Goal: Check status: Check status

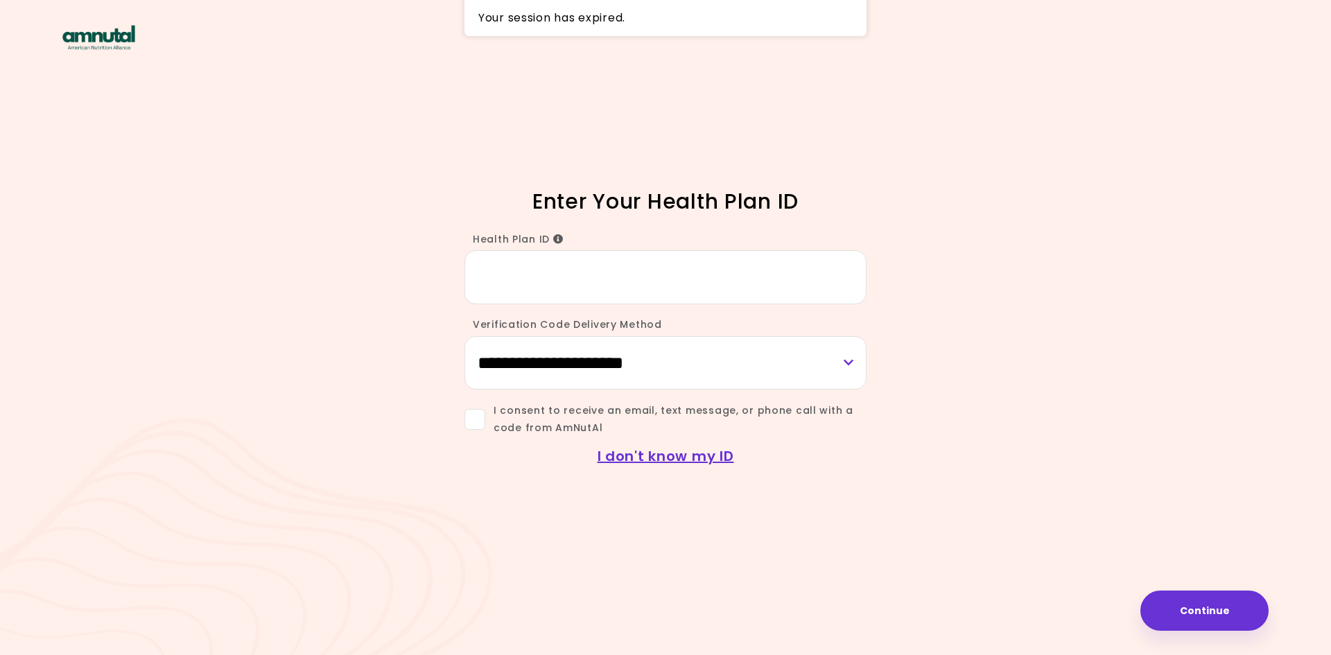
click at [573, 18] on div "Your session has expired." at bounding box center [665, 18] width 402 height 36
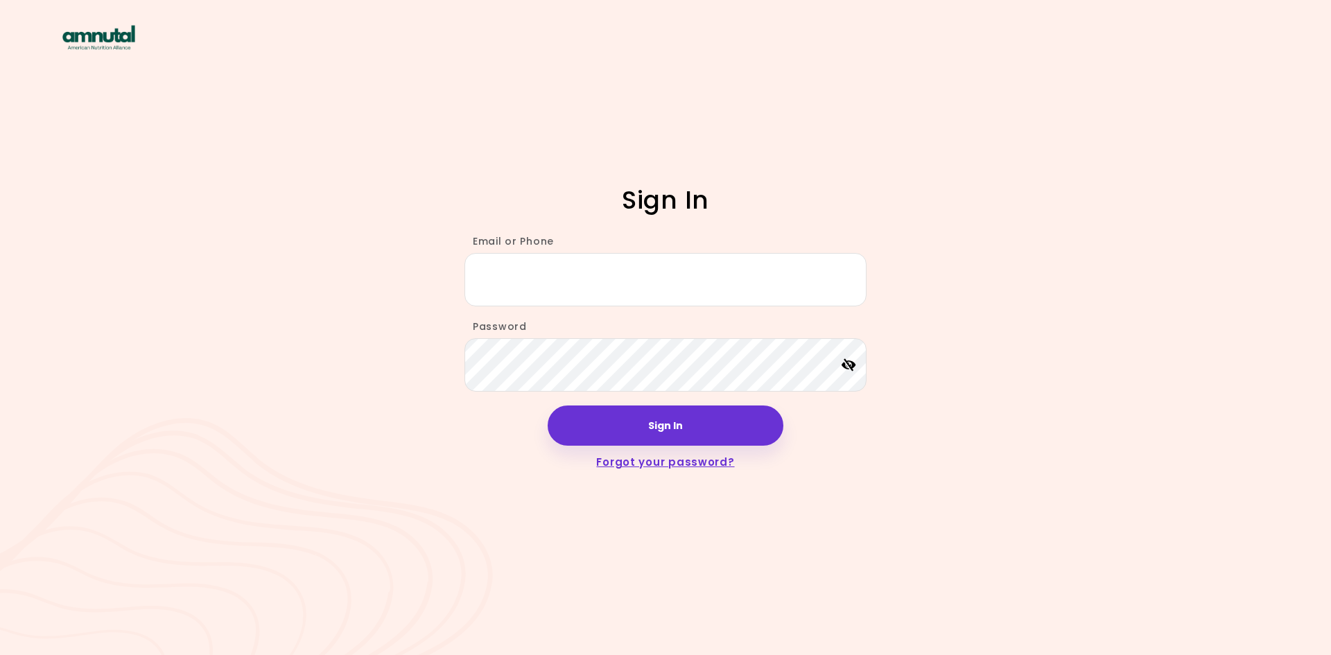
click at [240, 232] on div "Sign In Email or Phone Password Sign In Forgot your password?" at bounding box center [665, 327] width 1331 height 655
drag, startPoint x: 17, startPoint y: 391, endPoint x: 340, endPoint y: 345, distance: 325.5
click at [17, 391] on div "Sign In Email or Phone Password Sign In Forgot your password?" at bounding box center [665, 327] width 1331 height 655
drag, startPoint x: 579, startPoint y: 284, endPoint x: 714, endPoint y: 405, distance: 181.1
click at [579, 284] on input "Email or Phone" at bounding box center [665, 279] width 402 height 53
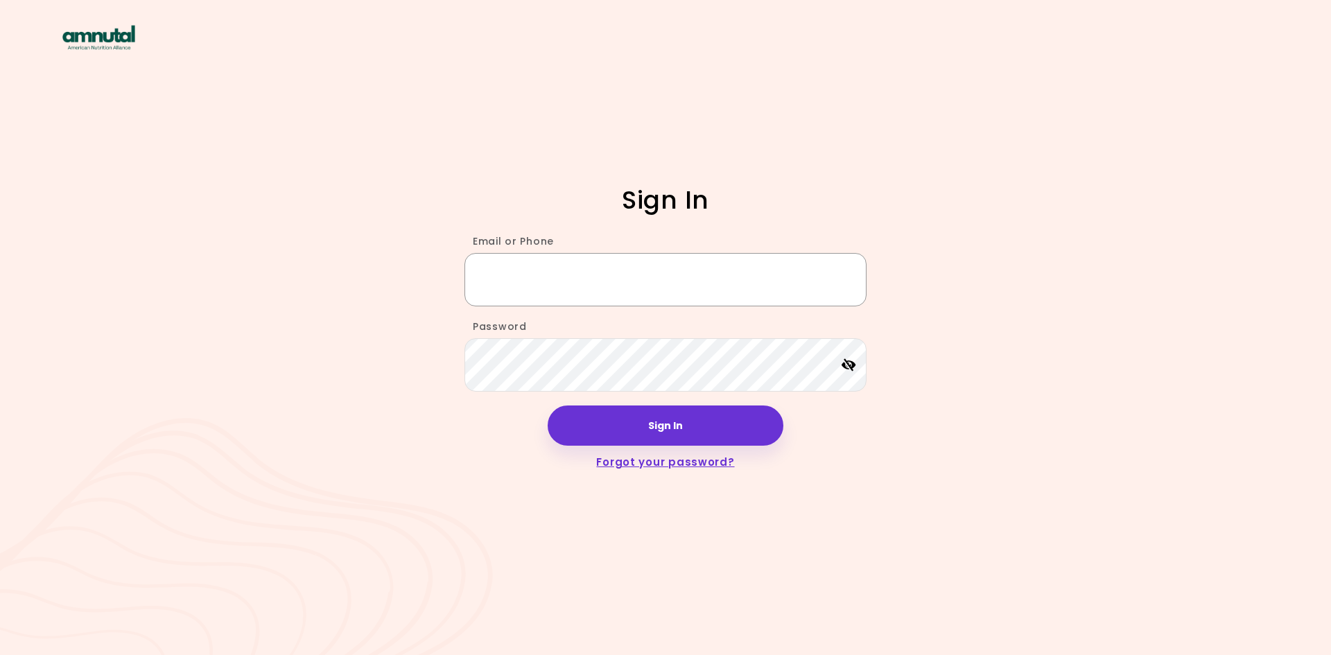
paste input "**********"
type input "**********"
drag, startPoint x: 20, startPoint y: 403, endPoint x: 204, endPoint y: 383, distance: 184.8
click at [35, 403] on div "**********" at bounding box center [665, 327] width 1331 height 655
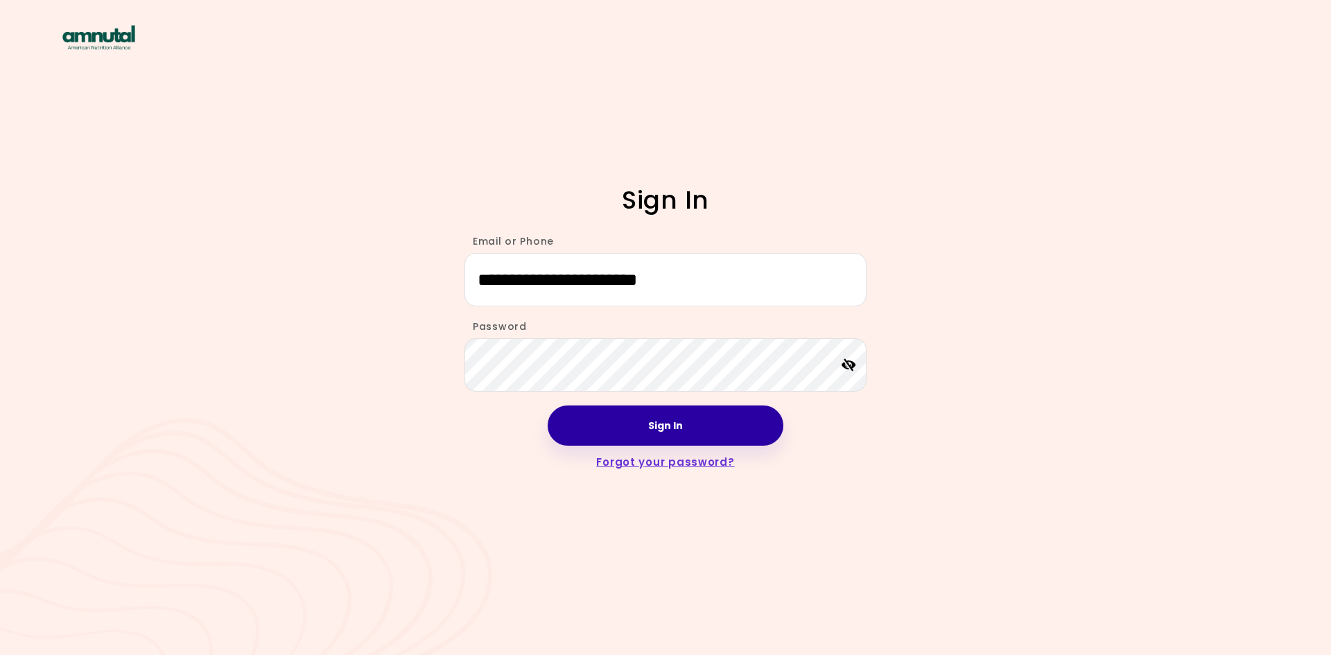
click at [679, 429] on button "Sign In" at bounding box center [666, 425] width 236 height 40
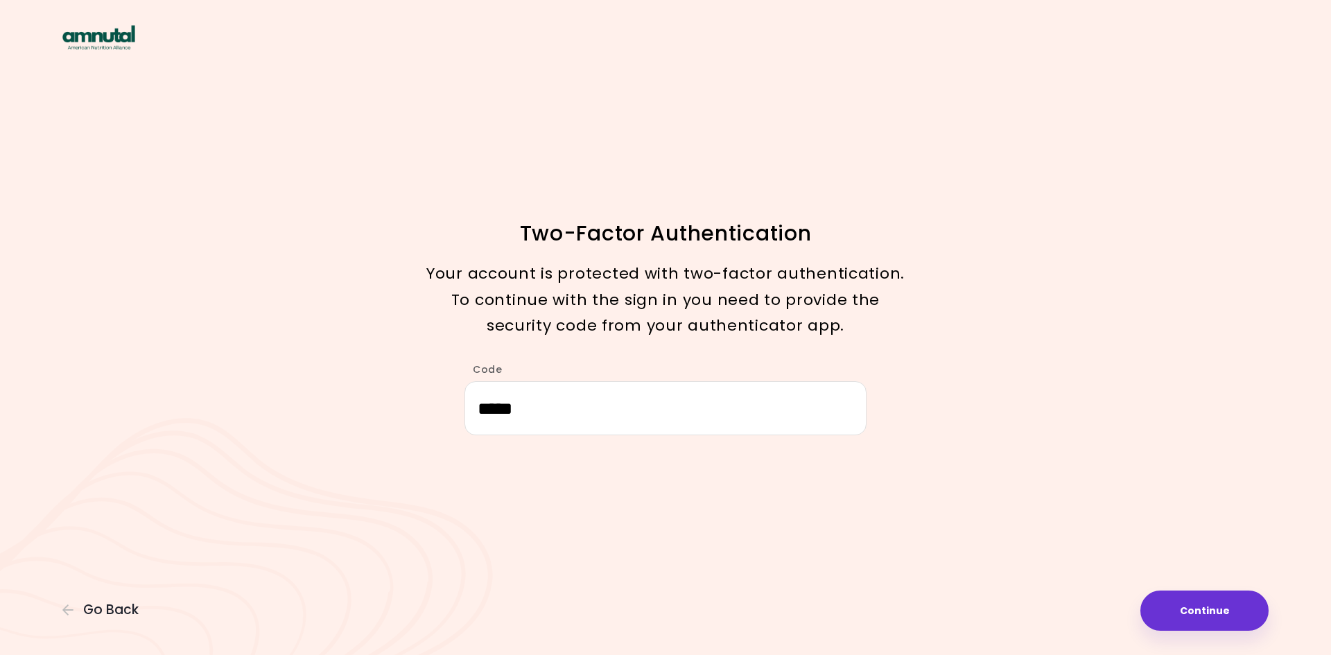
type input "******"
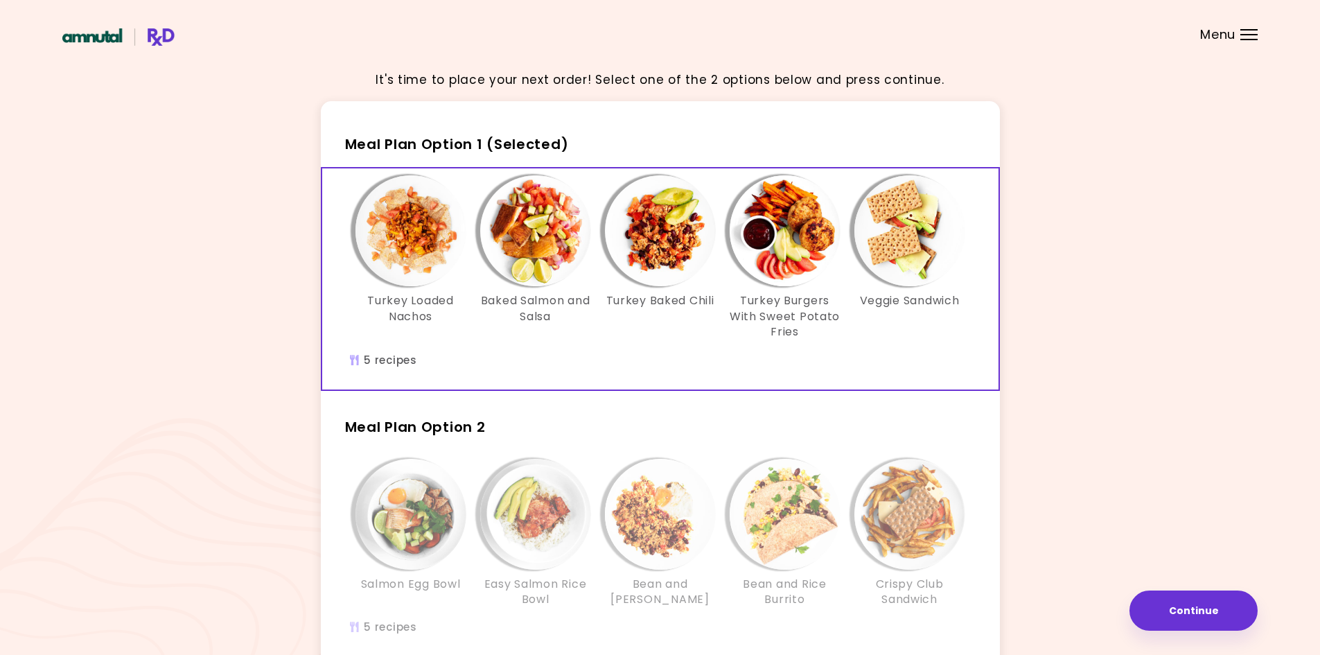
click at [436, 231] on img "Info - Turkey Loaded Nachos - Meal Plan Option 1 (Selected)" at bounding box center [411, 230] width 111 height 111
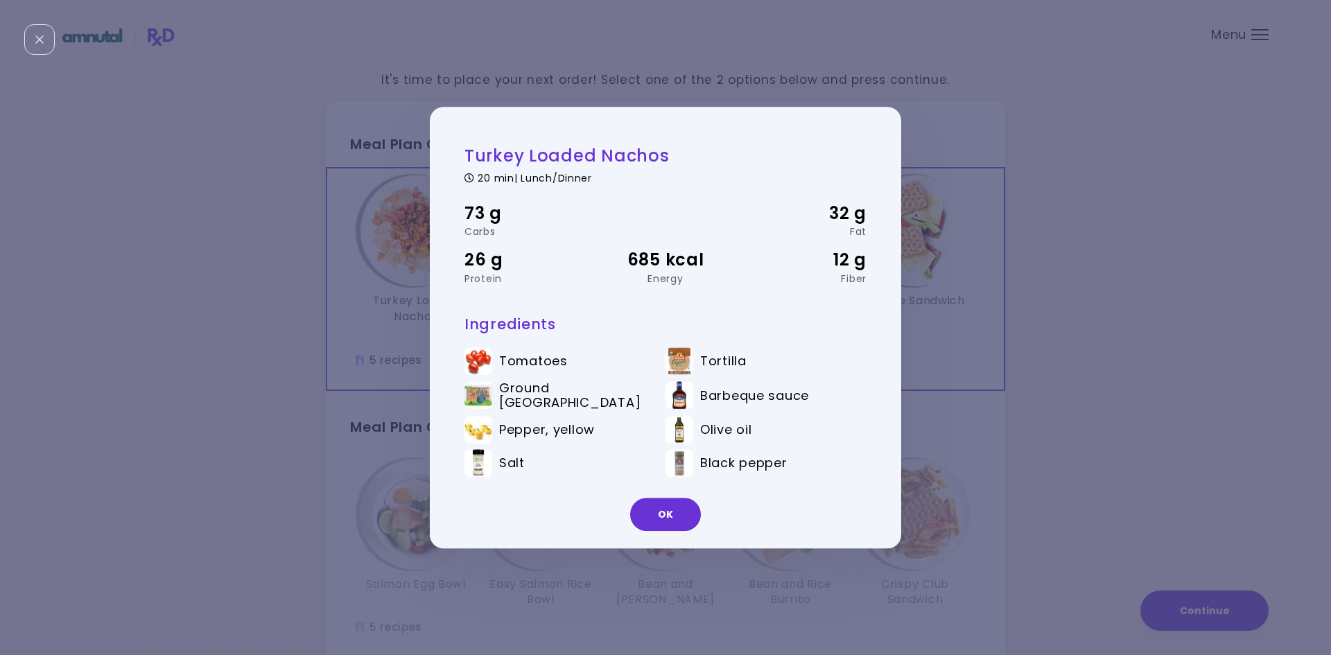
click at [666, 530] on div "OK" at bounding box center [665, 520] width 471 height 58
click at [673, 514] on button "OK" at bounding box center [665, 514] width 71 height 33
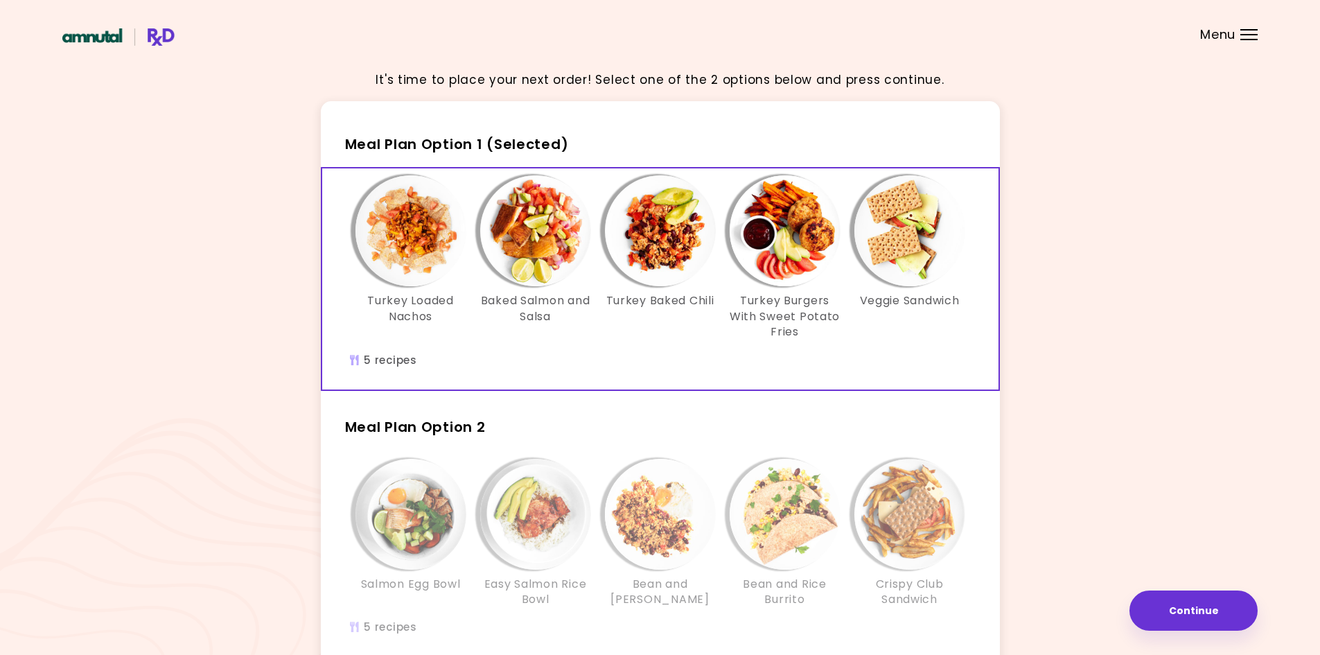
click at [1216, 37] on span "Menu" at bounding box center [1217, 34] width 35 height 12
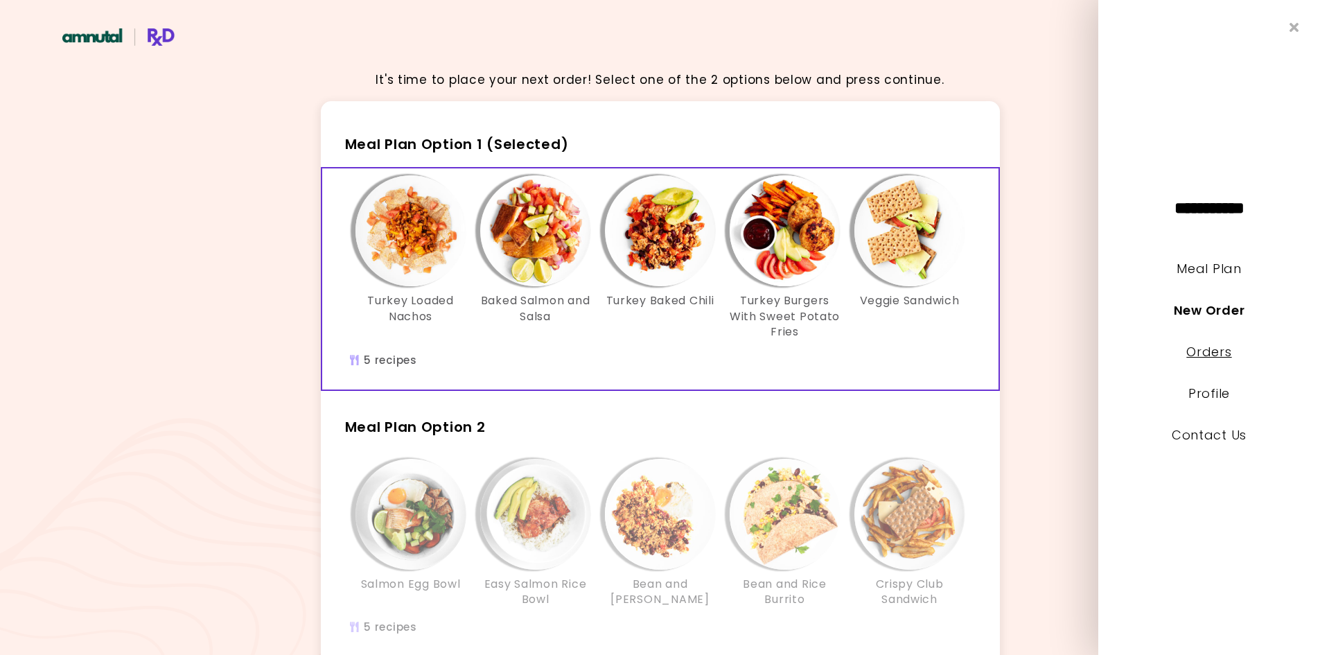
click at [1218, 356] on link "Orders" at bounding box center [1209, 351] width 45 height 17
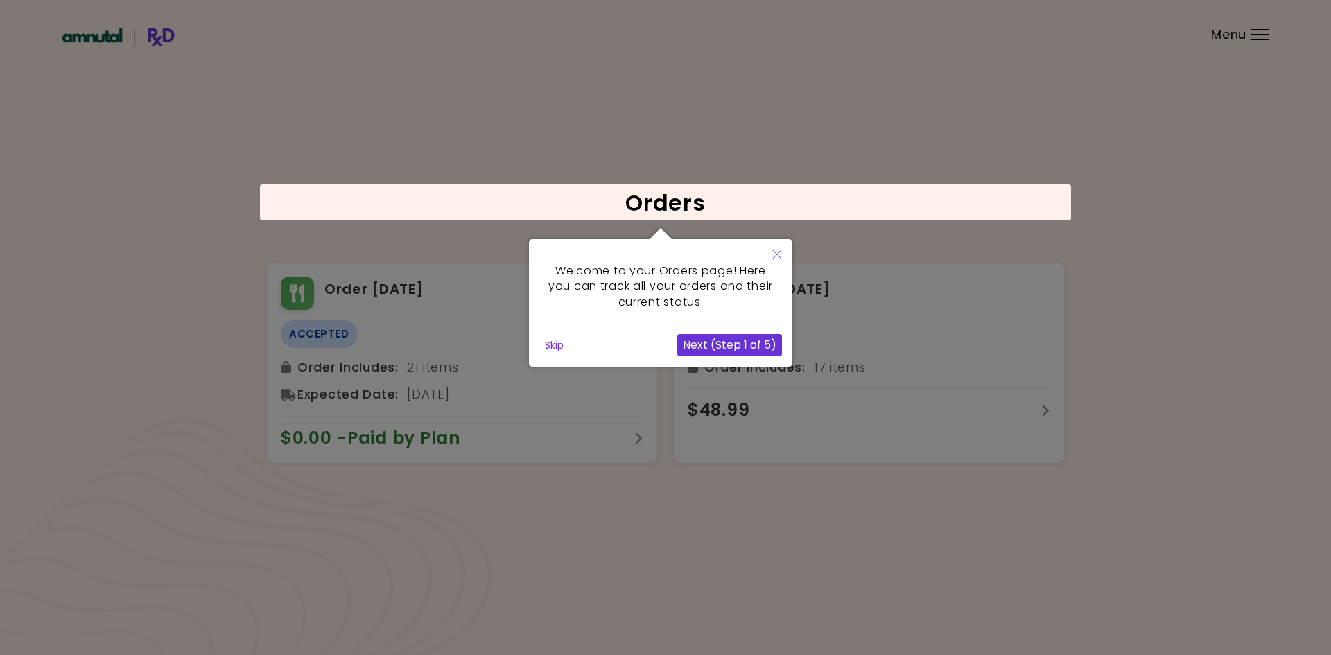
click at [754, 349] on button "Next (Step 1 of 5)" at bounding box center [729, 345] width 105 height 22
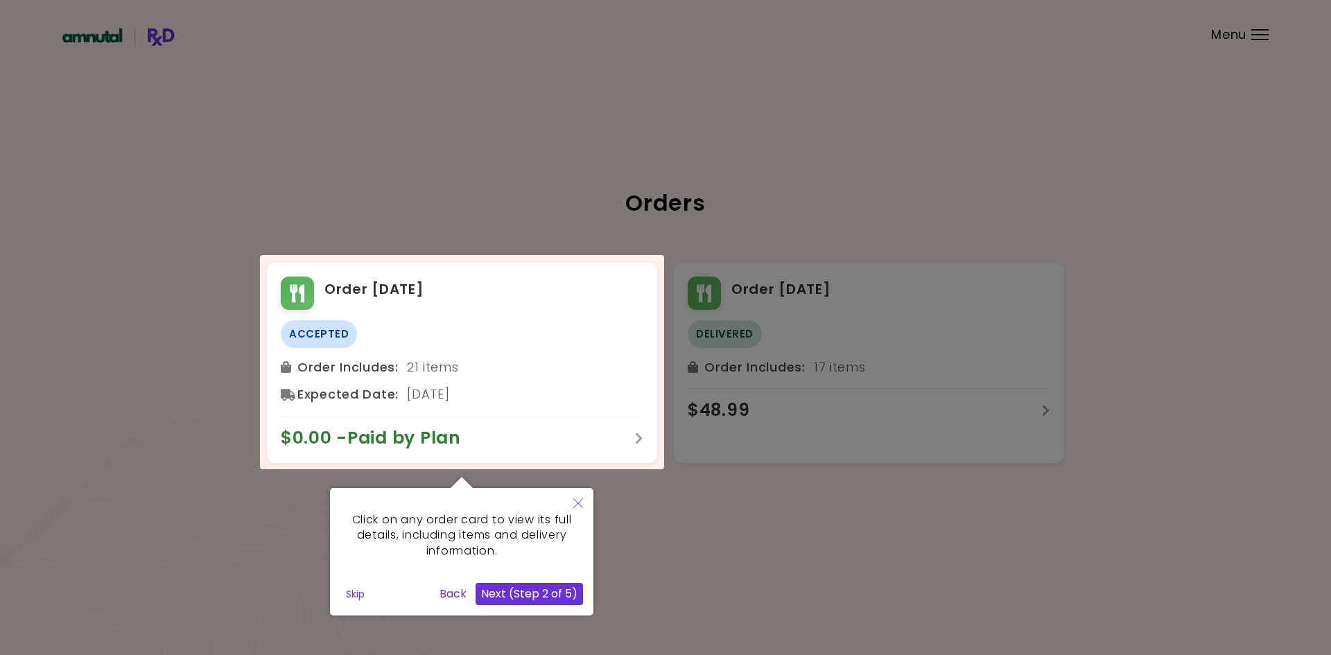
click at [351, 595] on button "Skip" at bounding box center [355, 594] width 30 height 21
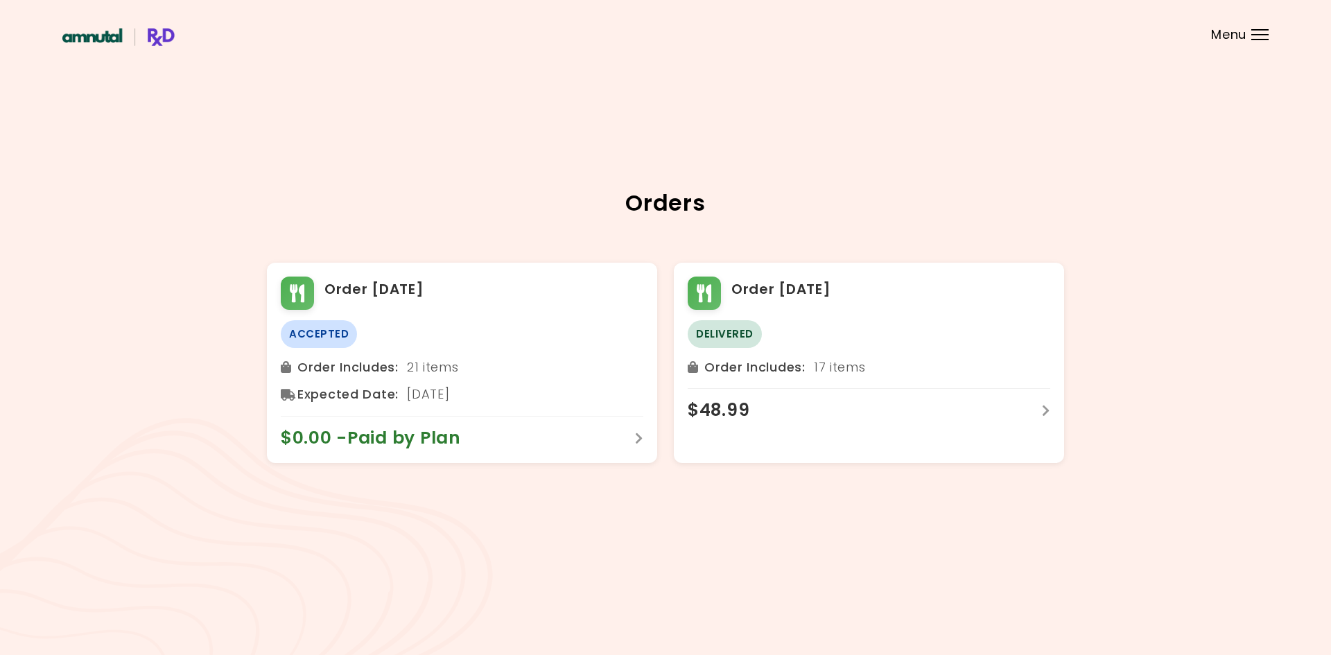
click at [1243, 30] on span "Menu" at bounding box center [1228, 34] width 35 height 12
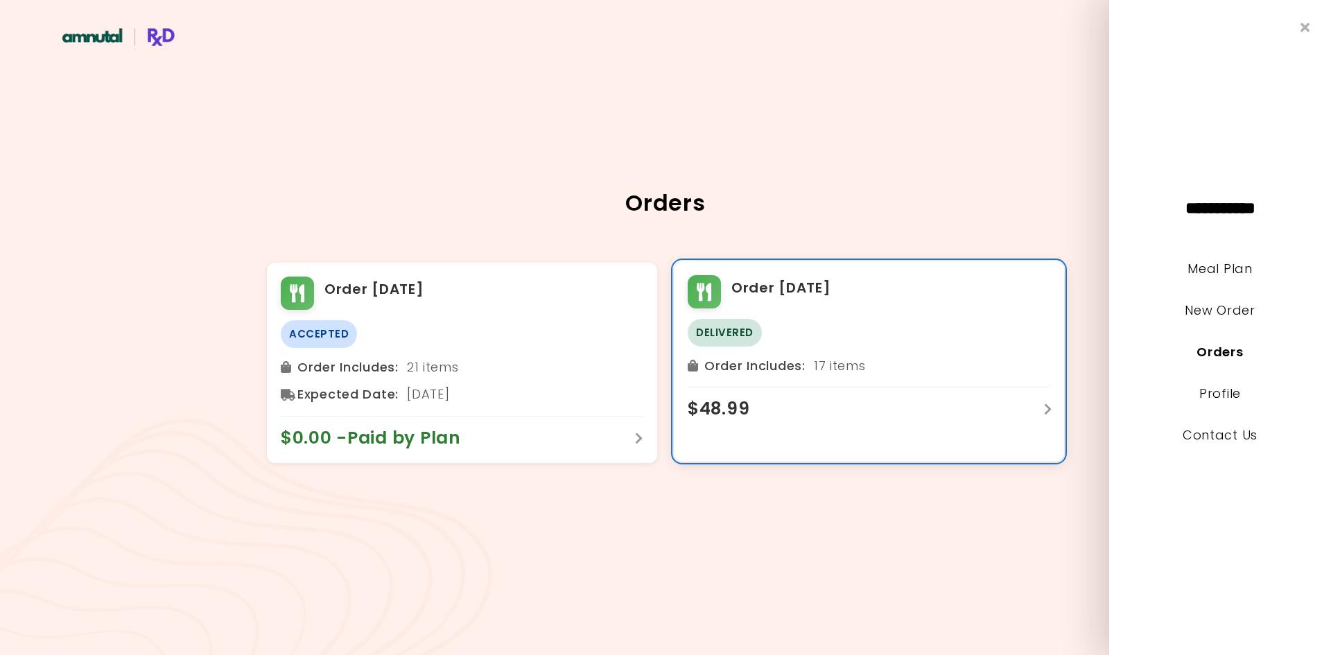
click at [787, 430] on div "Order [DATE] Delivered Order Includes : 17 items $ 48.99" at bounding box center [869, 361] width 390 height 200
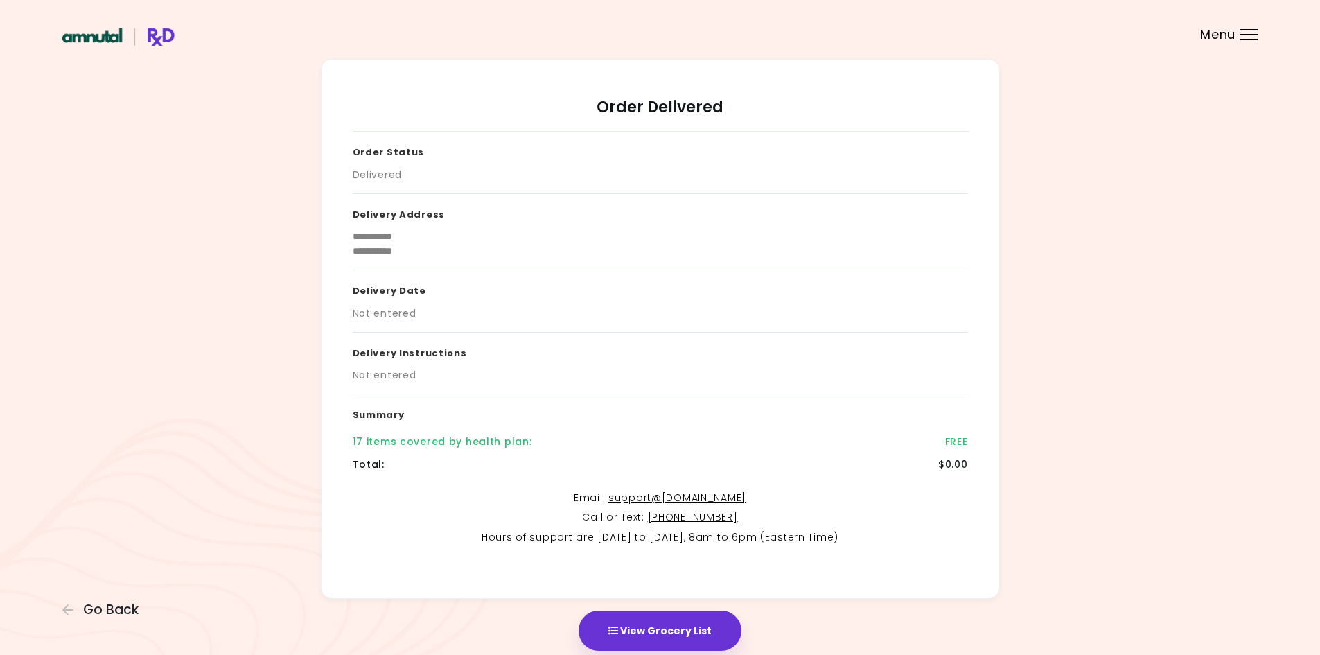
click at [1233, 28] on span "Menu" at bounding box center [1217, 34] width 35 height 12
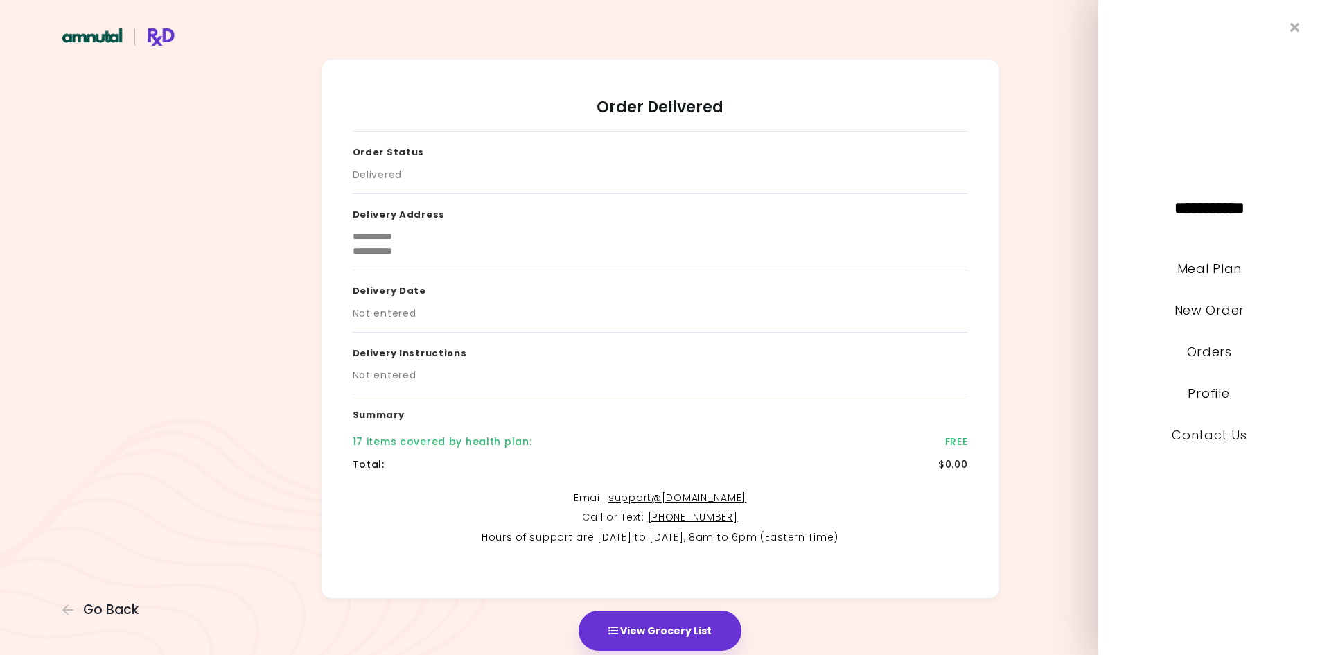
click at [1211, 393] on link "Profile" at bounding box center [1210, 393] width 42 height 17
